Goal: Navigation & Orientation: Find specific page/section

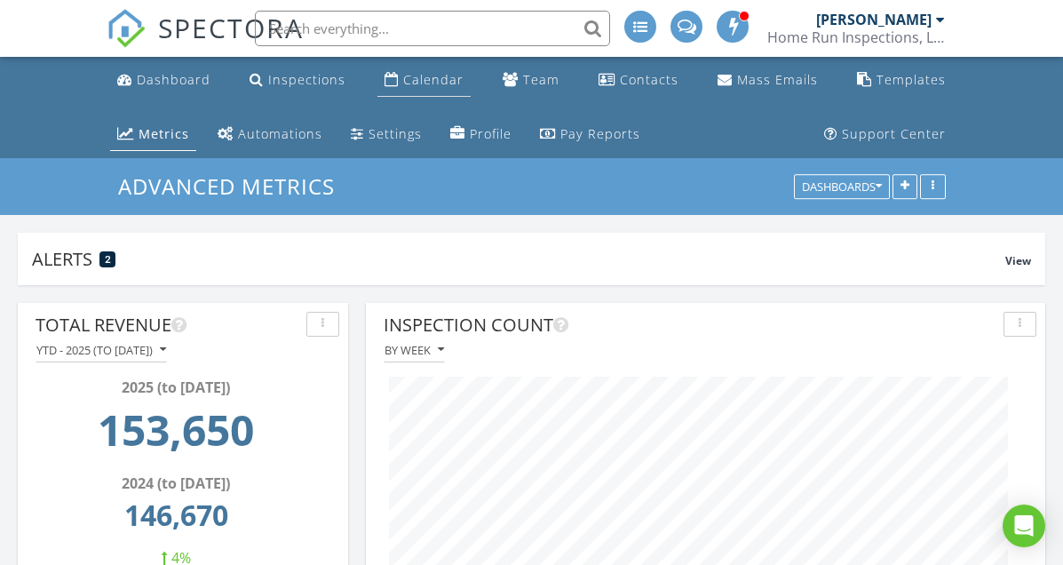
click at [439, 76] on div "Calendar" at bounding box center [433, 79] width 60 height 17
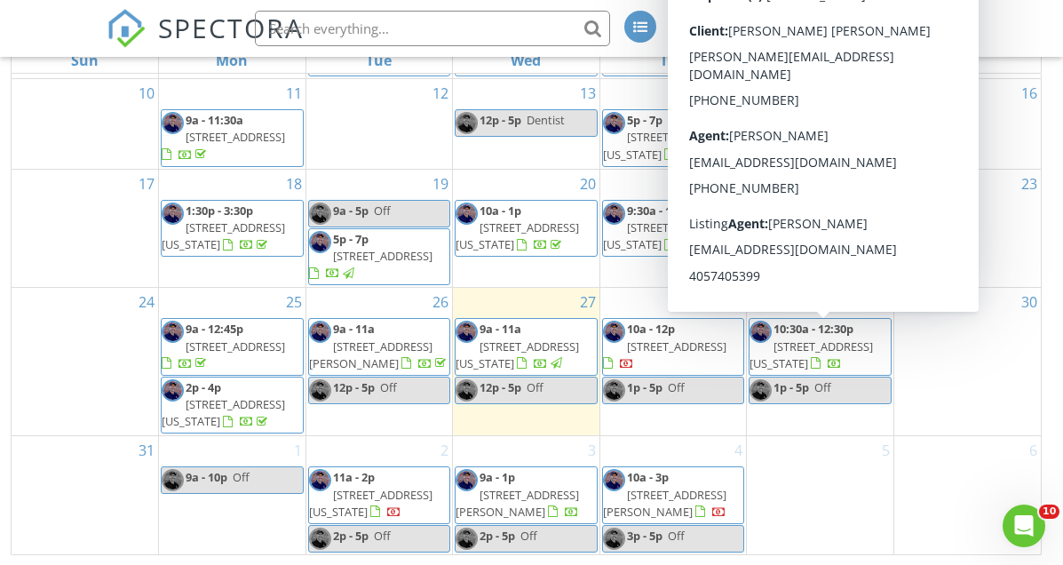
scroll to position [263, 0]
